Goal: Task Accomplishment & Management: Use online tool/utility

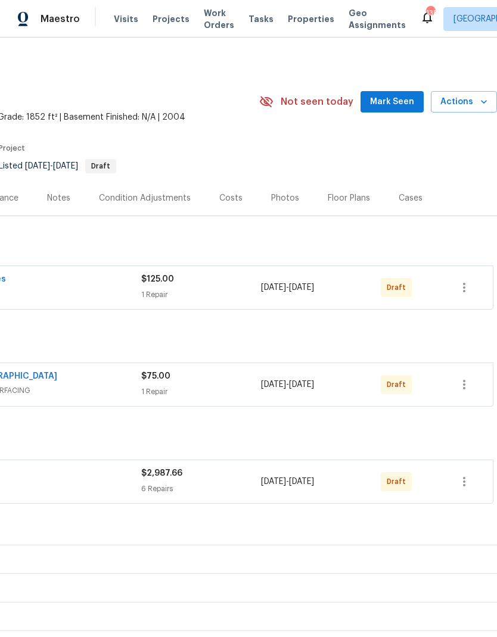
scroll to position [0, 176]
click at [468, 289] on icon "button" at bounding box center [464, 287] width 14 height 14
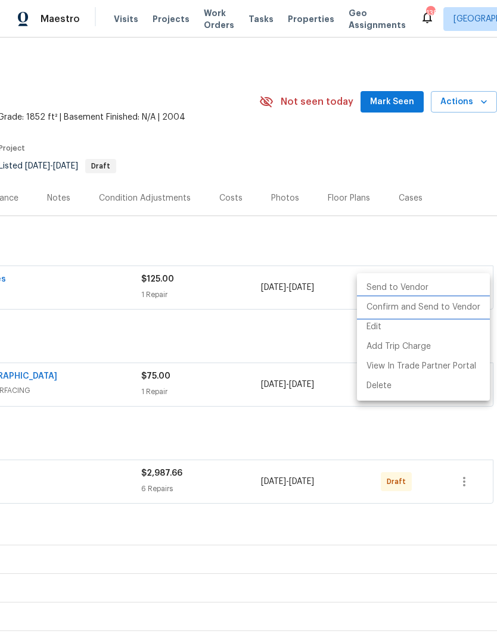
click at [461, 305] on li "Confirm and Send to Vendor" at bounding box center [423, 308] width 133 height 20
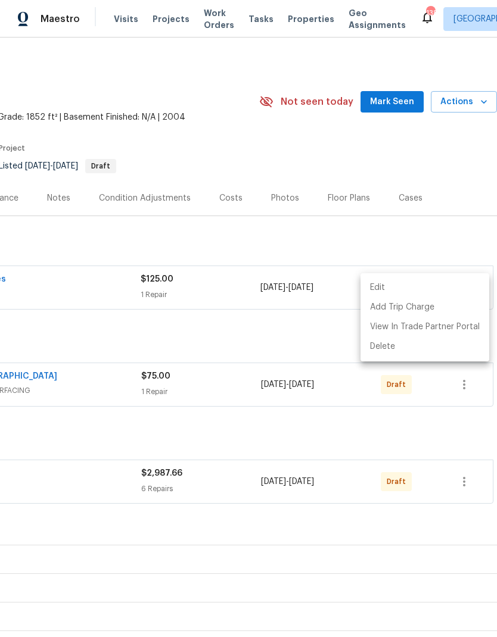
click at [463, 388] on div at bounding box center [248, 318] width 497 height 637
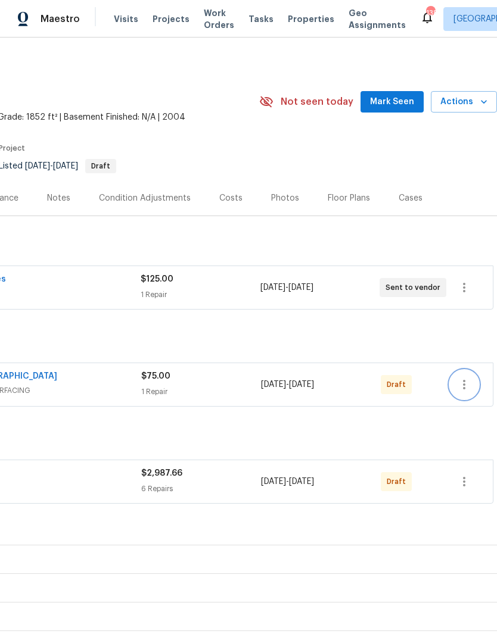
click at [463, 382] on icon "button" at bounding box center [464, 384] width 14 height 14
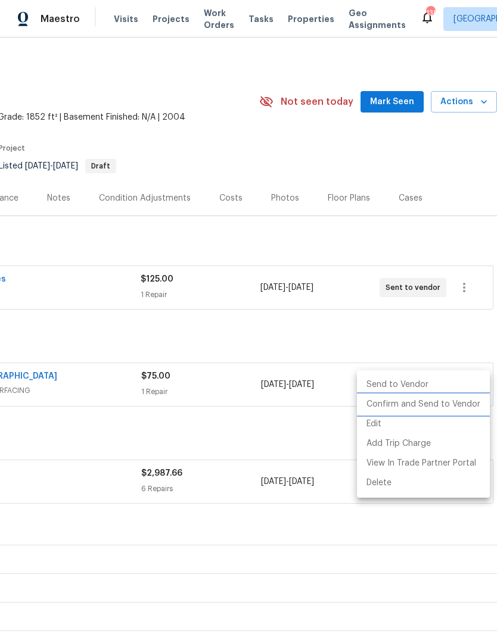
click at [427, 403] on li "Confirm and Send to Vendor" at bounding box center [423, 405] width 133 height 20
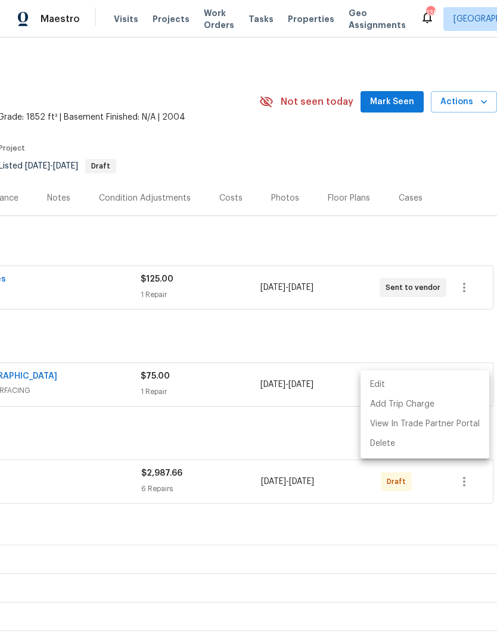
click at [463, 481] on div at bounding box center [248, 318] width 497 height 637
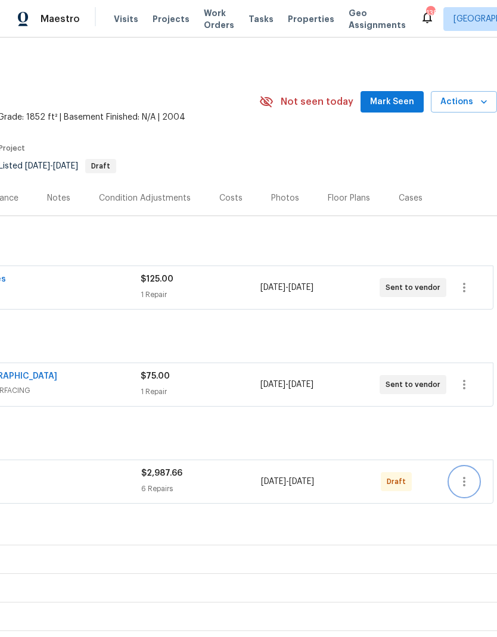
click at [465, 483] on icon "button" at bounding box center [464, 481] width 14 height 14
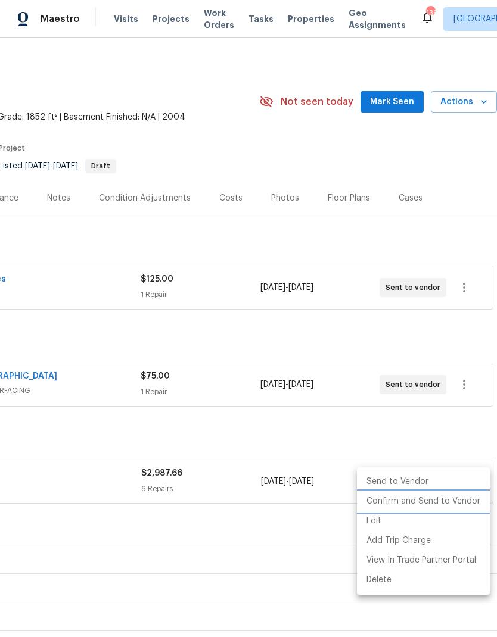
click at [460, 505] on li "Confirm and Send to Vendor" at bounding box center [423, 502] width 133 height 20
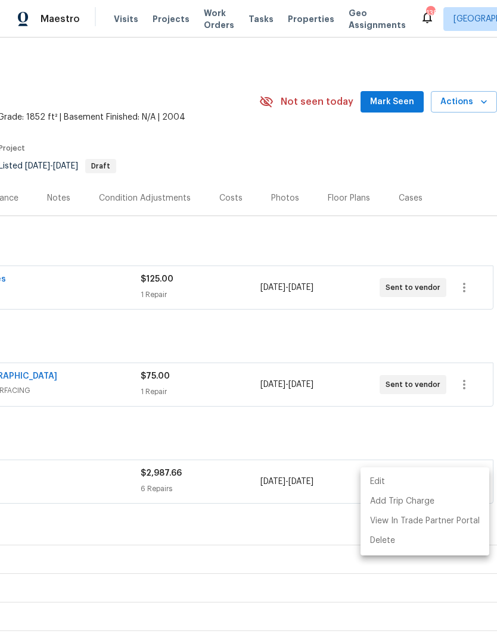
click at [302, 447] on div at bounding box center [248, 318] width 497 height 637
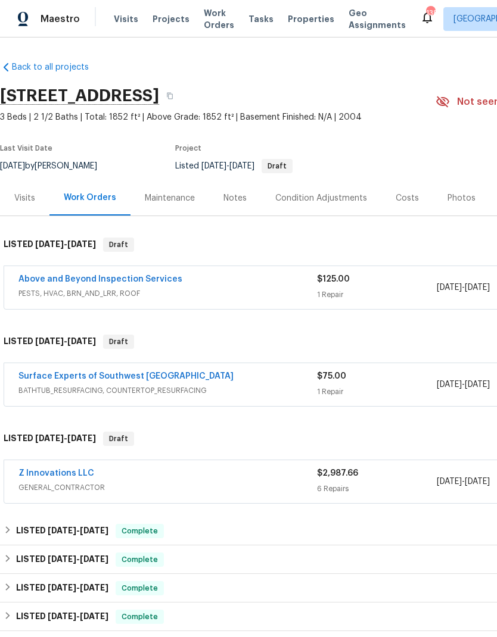
scroll to position [0, 0]
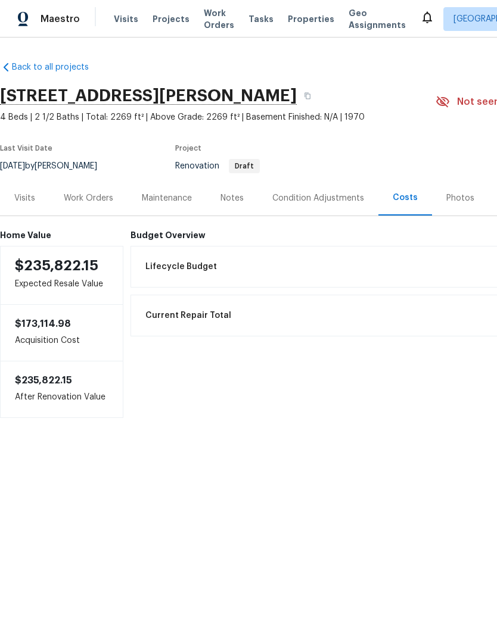
click at [28, 200] on div "Visits" at bounding box center [24, 198] width 21 height 12
